Goal: Information Seeking & Learning: Find specific page/section

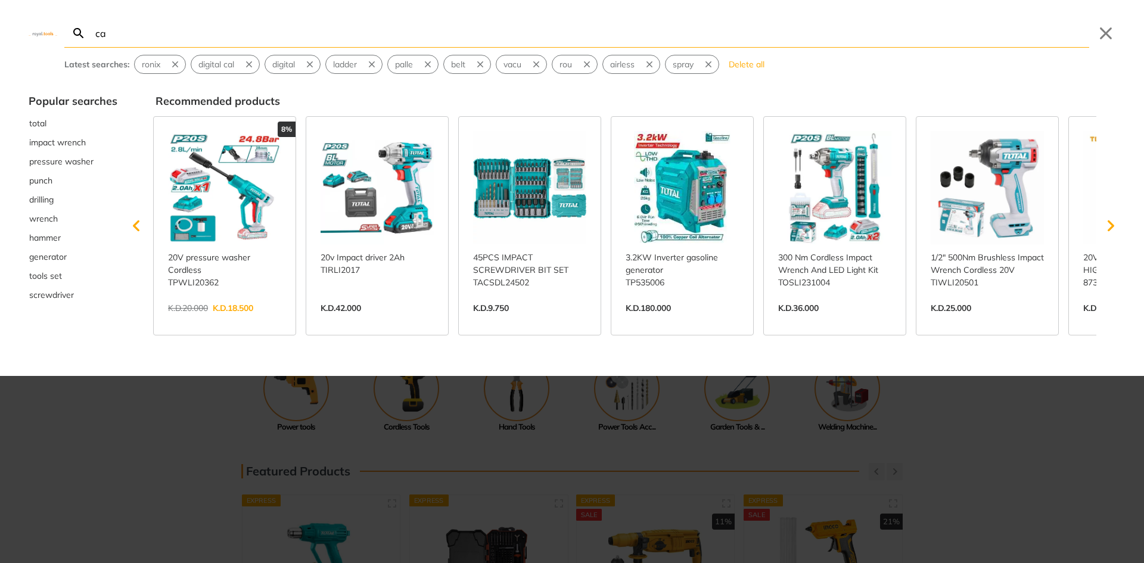
type input "ca"
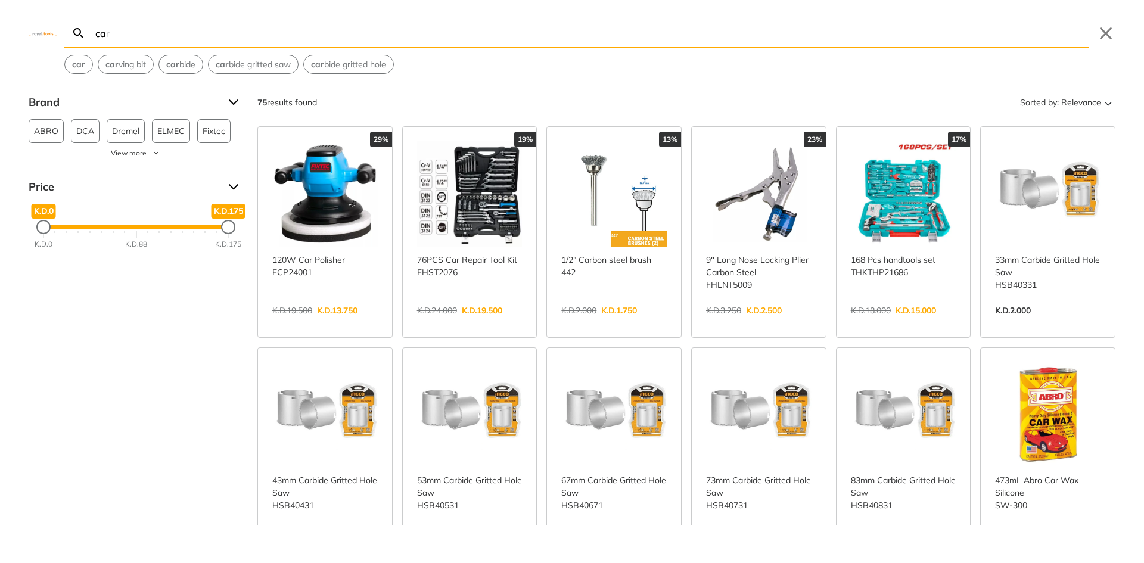
type input "c"
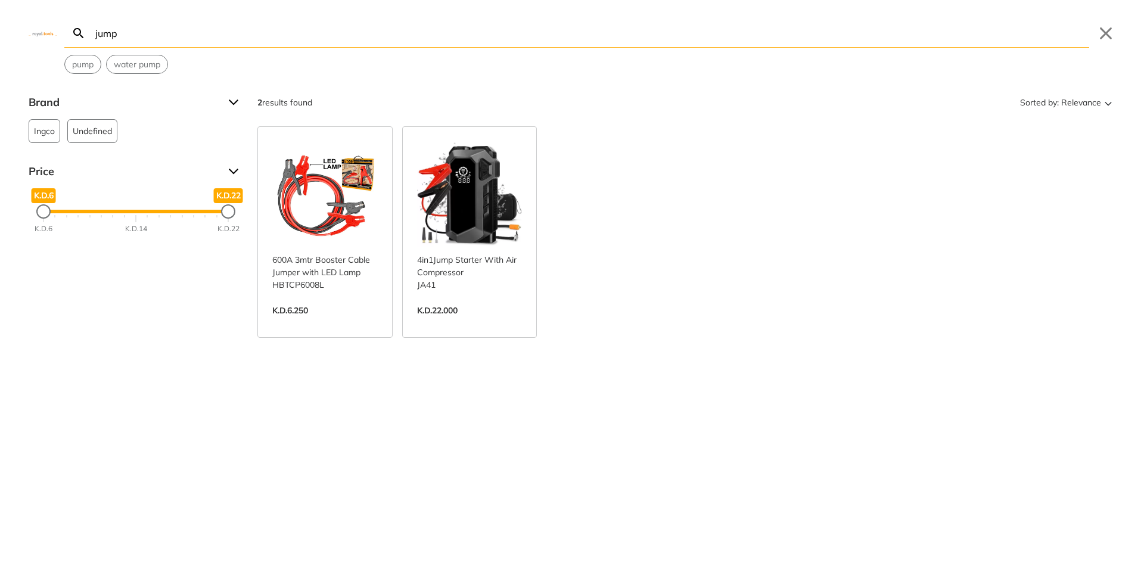
type input "jump"
click at [327, 323] on link "View more →" at bounding box center [324, 323] width 105 height 0
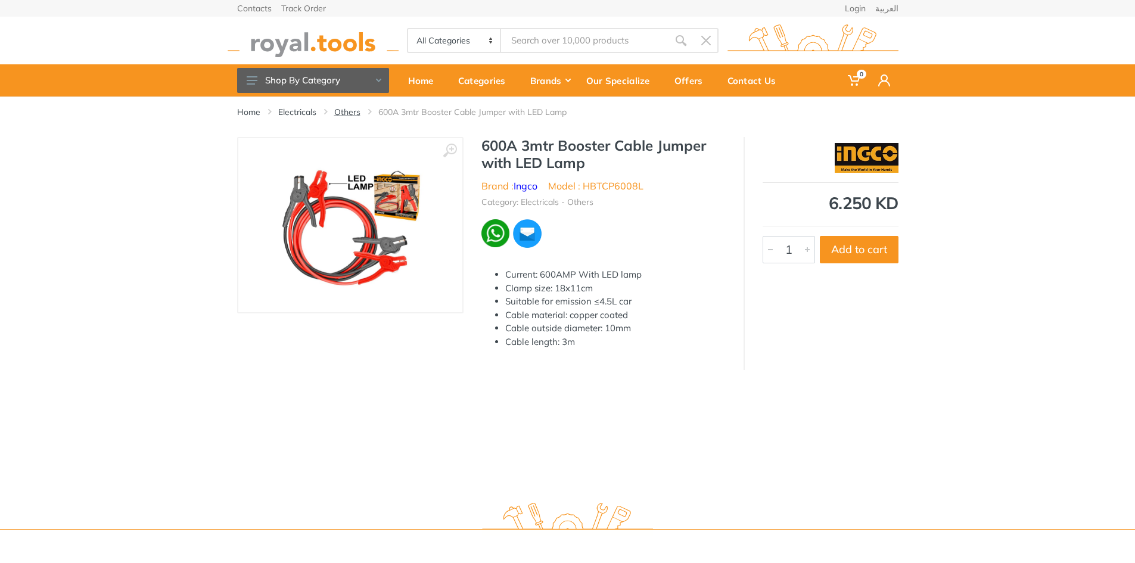
click at [344, 110] on link "Others" at bounding box center [347, 112] width 26 height 12
